Goal: Communication & Community: Answer question/provide support

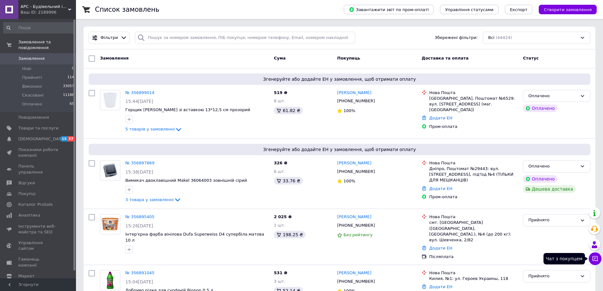
click at [598, 254] on button "Чат з покупцем" at bounding box center [595, 258] width 13 height 13
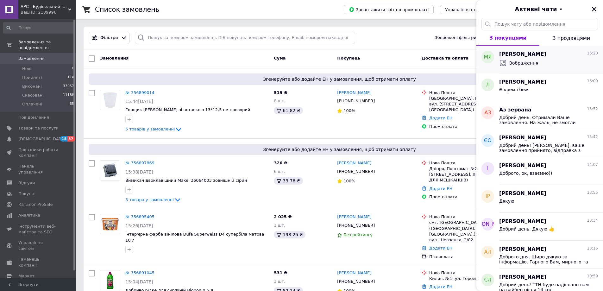
click at [548, 67] on div "Зображення" at bounding box center [548, 63] width 99 height 10
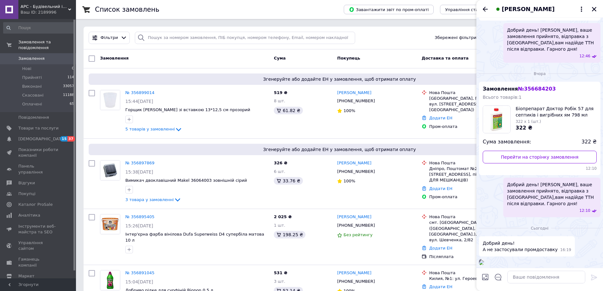
scroll to position [195, 0]
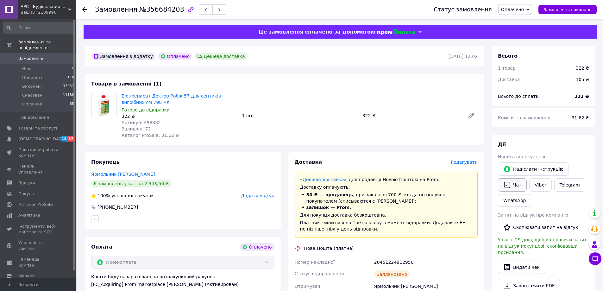
click at [515, 183] on button "Чат" at bounding box center [512, 184] width 29 height 13
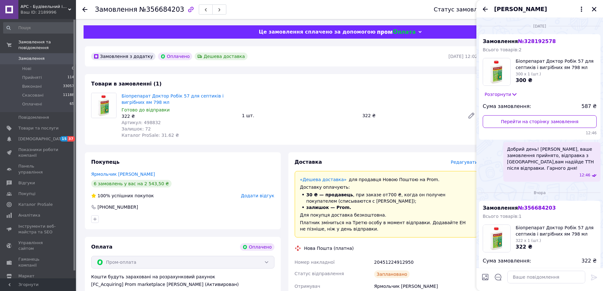
scroll to position [156, 0]
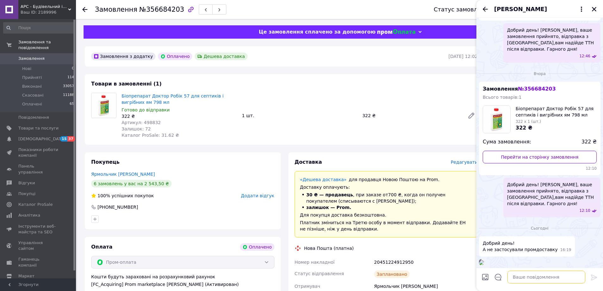
click at [531, 274] on textarea at bounding box center [547, 277] width 78 height 13
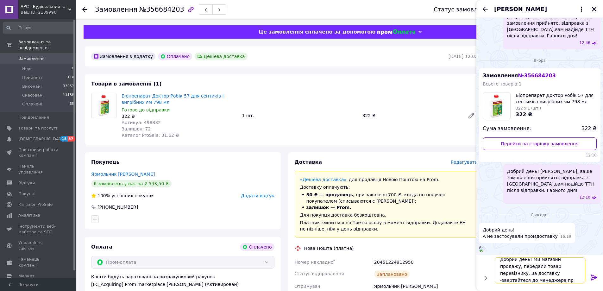
scroll to position [1, 0]
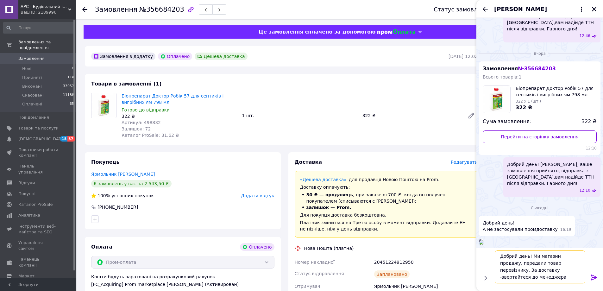
click at [525, 277] on textarea "Добрий день! Ми магазин продажу, передали товар перевізнику. За доставку -зверт…" at bounding box center [540, 267] width 91 height 33
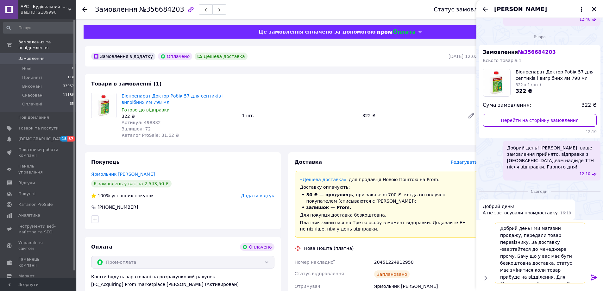
type textarea "Добрий день! Ми магазин продажу, передали товар перевізнику. За доставку -зверт…"
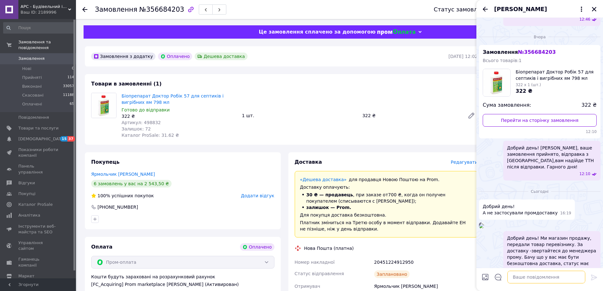
scroll to position [256, 0]
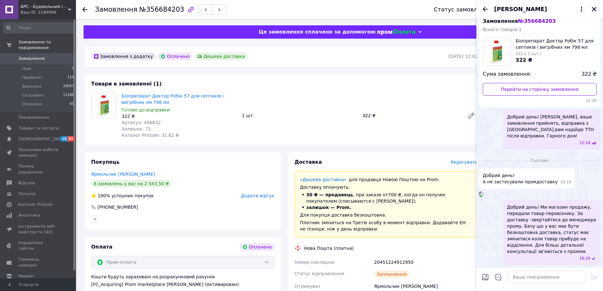
click at [596, 11] on icon "Закрити" at bounding box center [594, 9] width 4 height 4
